Goal: Task Accomplishment & Management: Complete application form

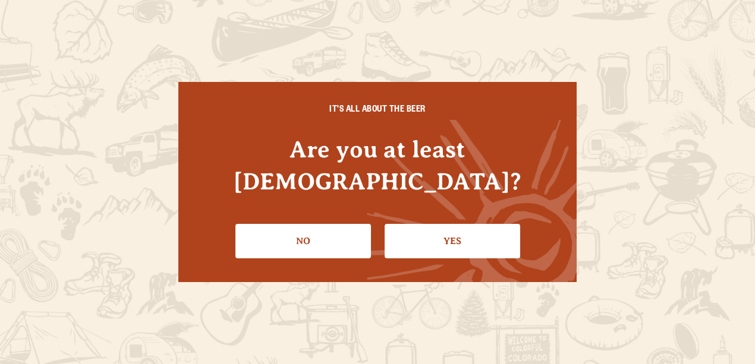
scroll to position [119, 0]
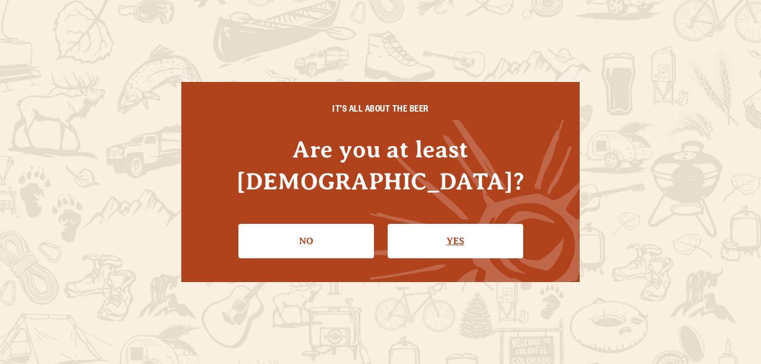
click at [471, 229] on link "Yes" at bounding box center [456, 241] width 136 height 34
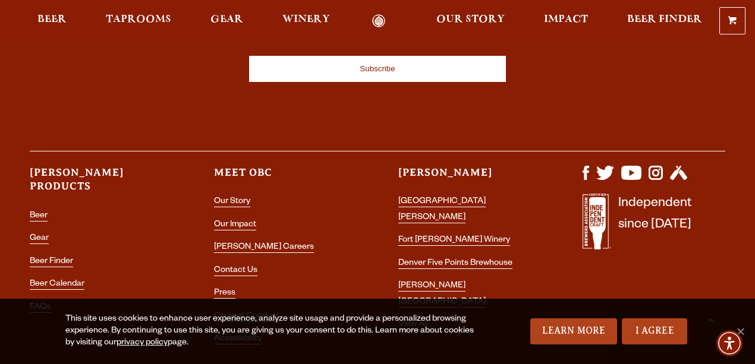
scroll to position [3413, 0]
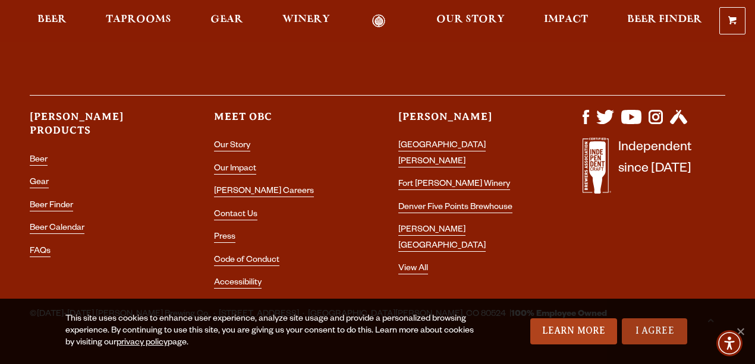
click at [655, 326] on link "I Agree" at bounding box center [654, 332] width 65 height 26
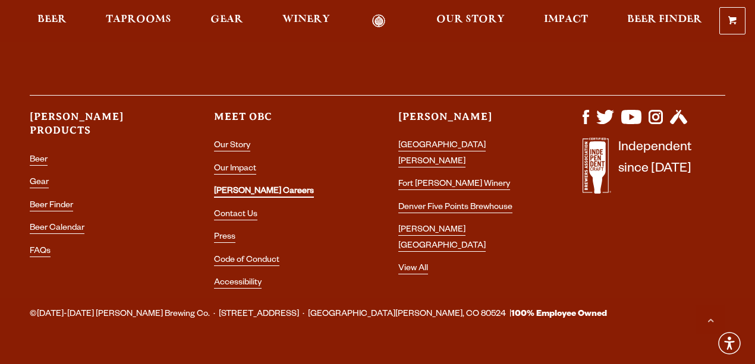
click at [228, 187] on link "[PERSON_NAME] Careers" at bounding box center [264, 192] width 100 height 11
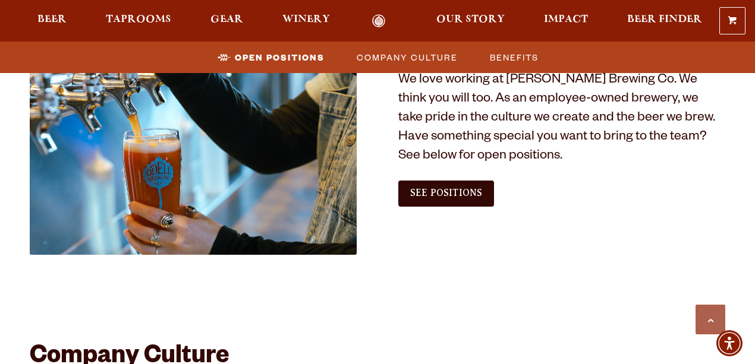
scroll to position [713, 0]
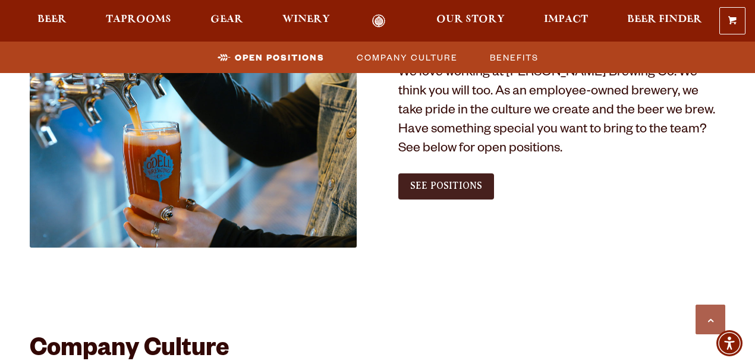
click at [429, 189] on span "See Positions" at bounding box center [446, 186] width 72 height 11
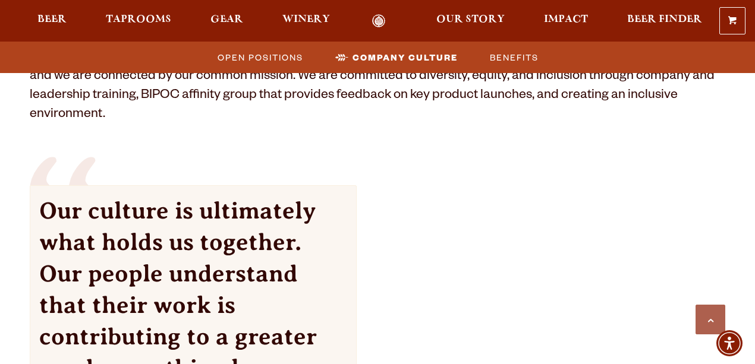
scroll to position [1068, 0]
